Goal: Check status: Check status

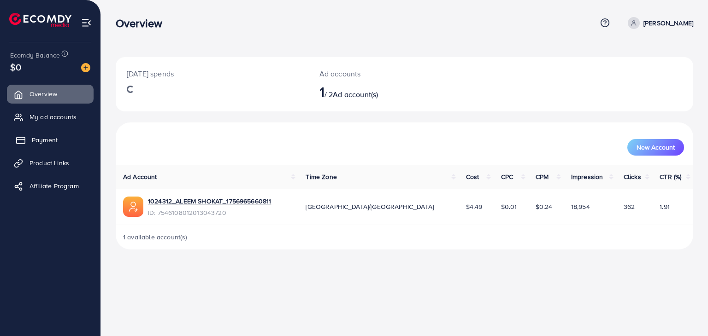
click at [50, 141] on span "Payment" at bounding box center [45, 139] width 26 height 9
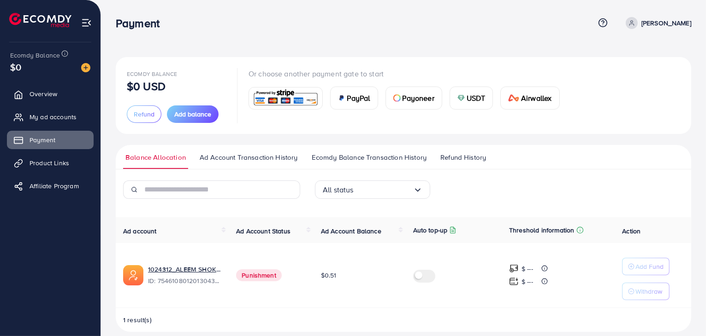
click at [448, 154] on span "Refund History" at bounding box center [463, 158] width 46 height 10
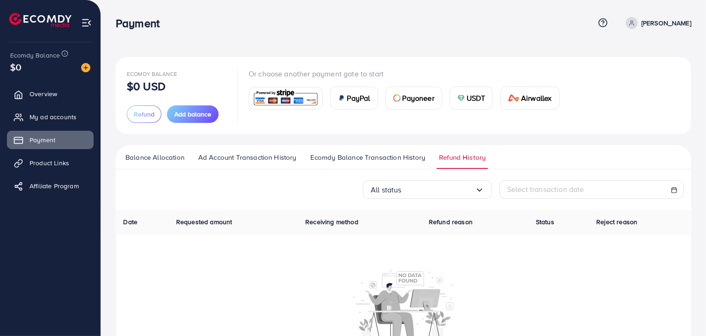
scroll to position [54, 0]
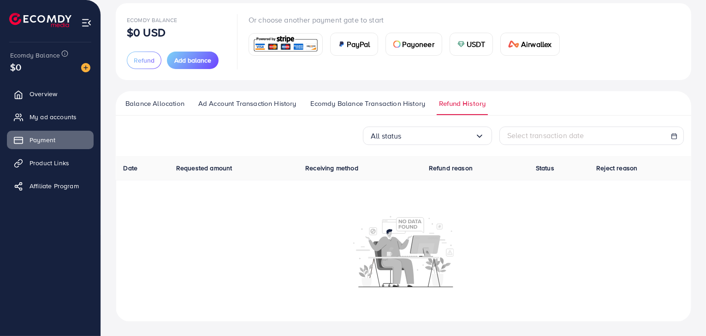
click at [377, 100] on span "Ecomdy Balance Transaction History" at bounding box center [367, 104] width 115 height 10
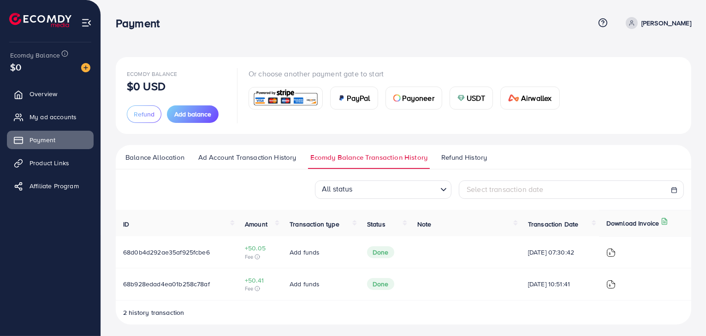
click at [451, 159] on span "Refund History" at bounding box center [464, 158] width 46 height 10
